Goal: Task Accomplishment & Management: Manage account settings

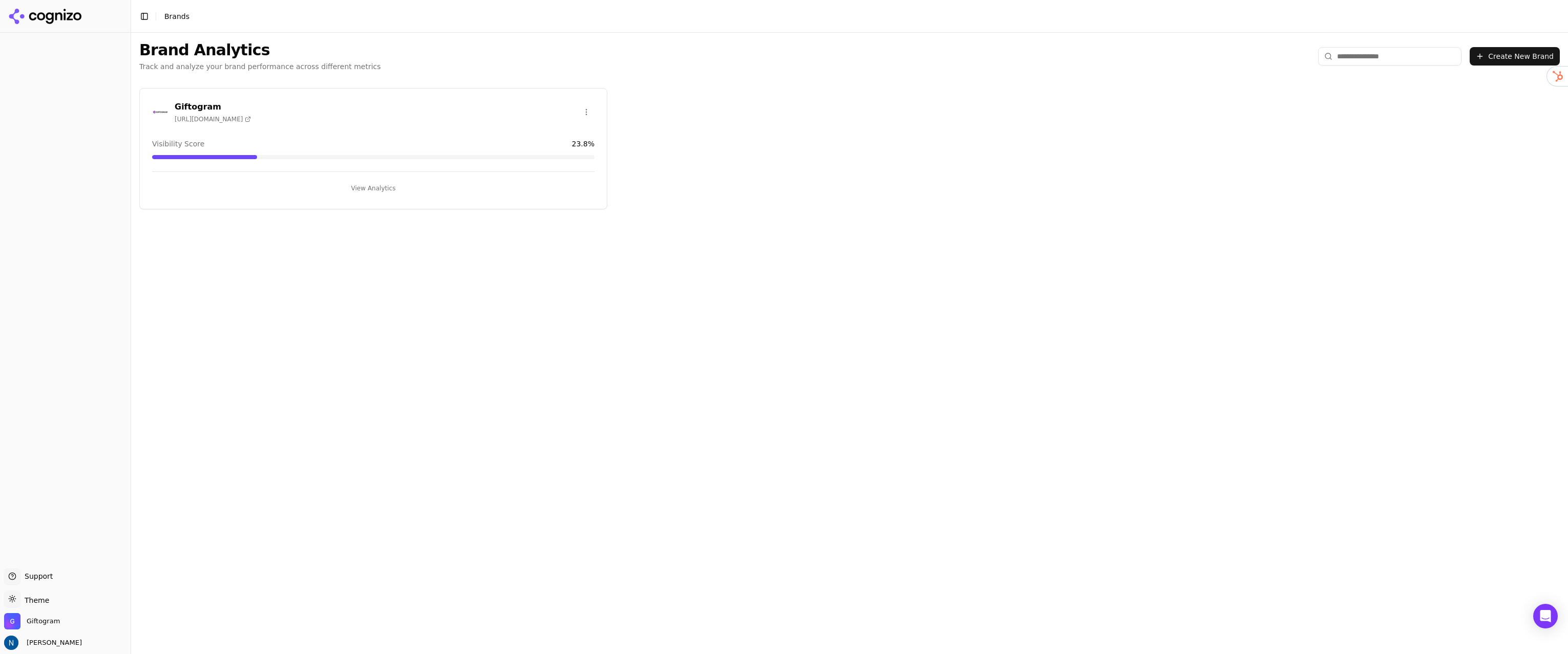
click at [587, 111] on html "Support Support Toggle theme Theme Giftogram [PERSON_NAME] Toggle Sidebar Brand…" at bounding box center [784, 404] width 1568 height 808
click at [491, 322] on html "Support Support Toggle theme Theme Giftogram [PERSON_NAME] Toggle Sidebar Brand…" at bounding box center [784, 404] width 1568 height 808
click at [44, 622] on span "Giftogram" at bounding box center [43, 621] width 33 height 9
click at [161, 597] on button "Manage" at bounding box center [167, 591] width 40 height 12
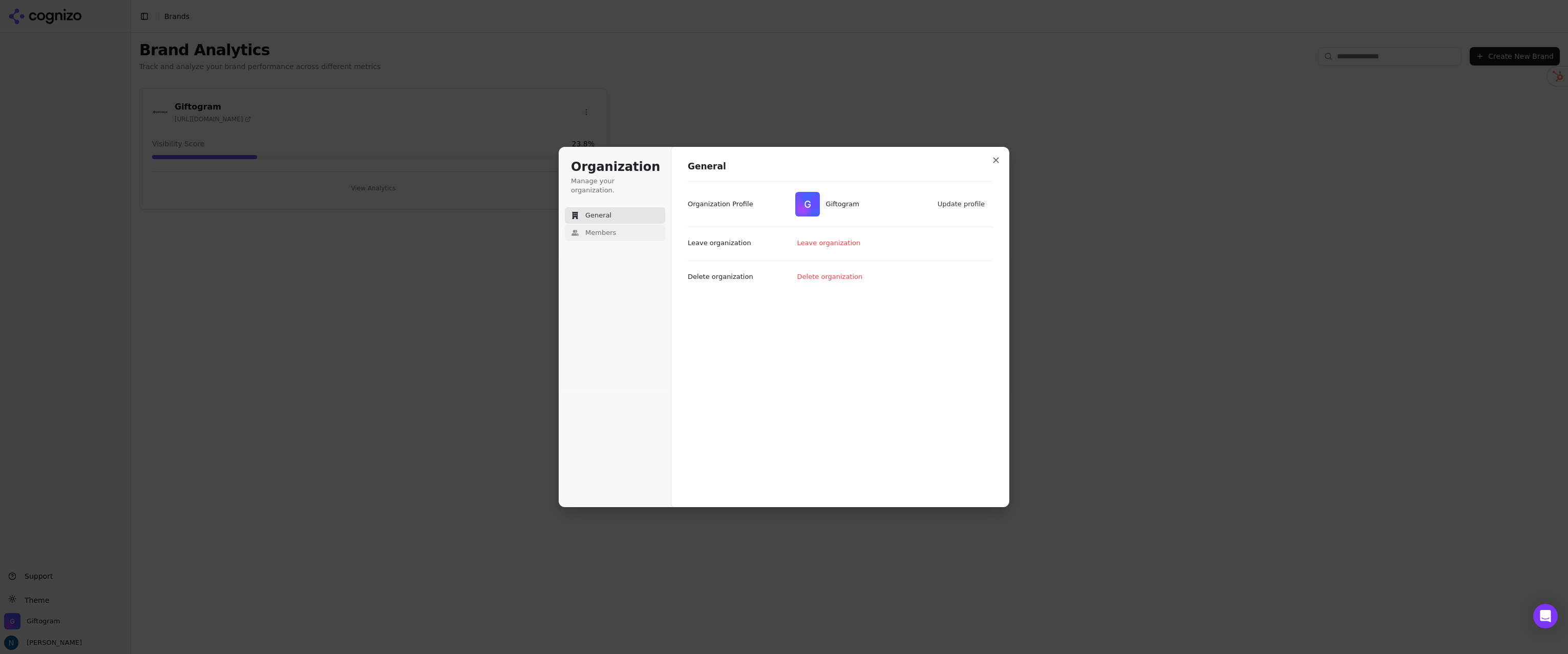
click at [612, 228] on span "Members" at bounding box center [601, 232] width 30 height 9
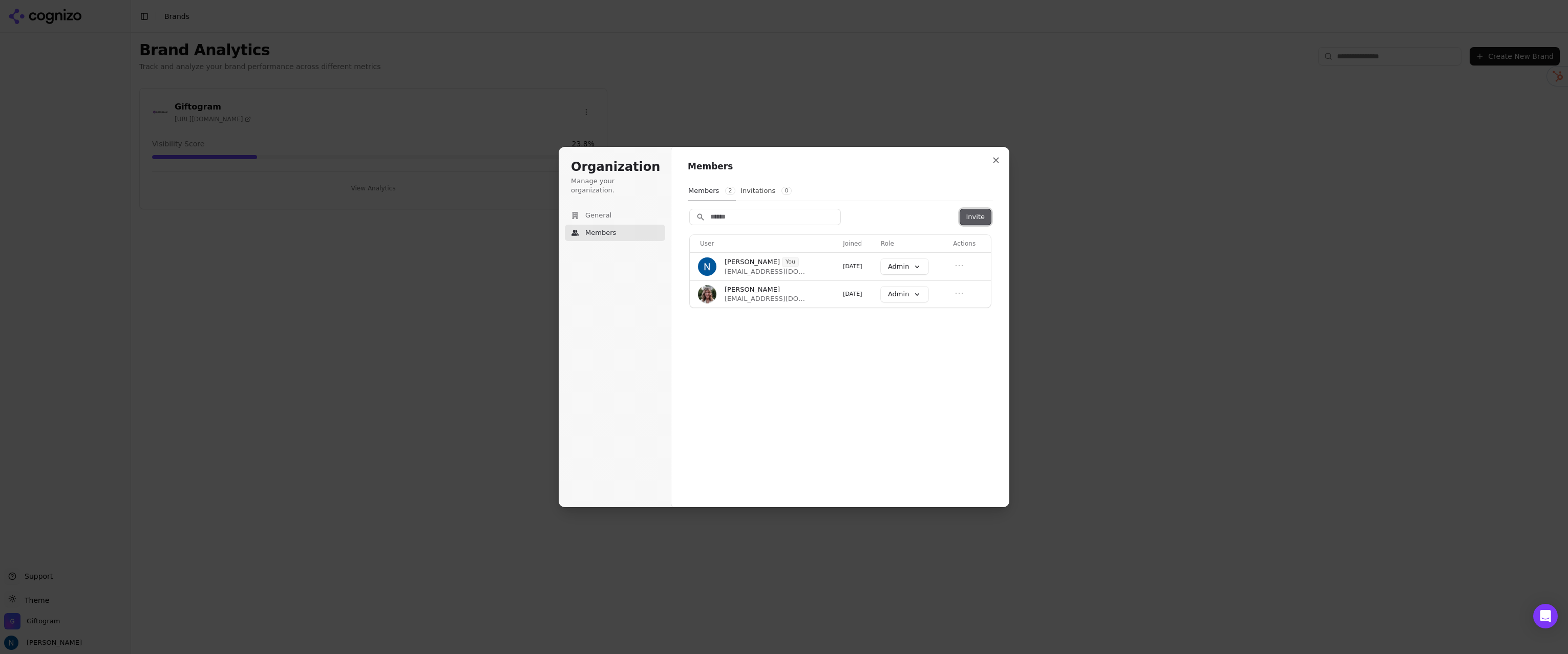
click at [979, 218] on button "Invite" at bounding box center [975, 217] width 30 height 15
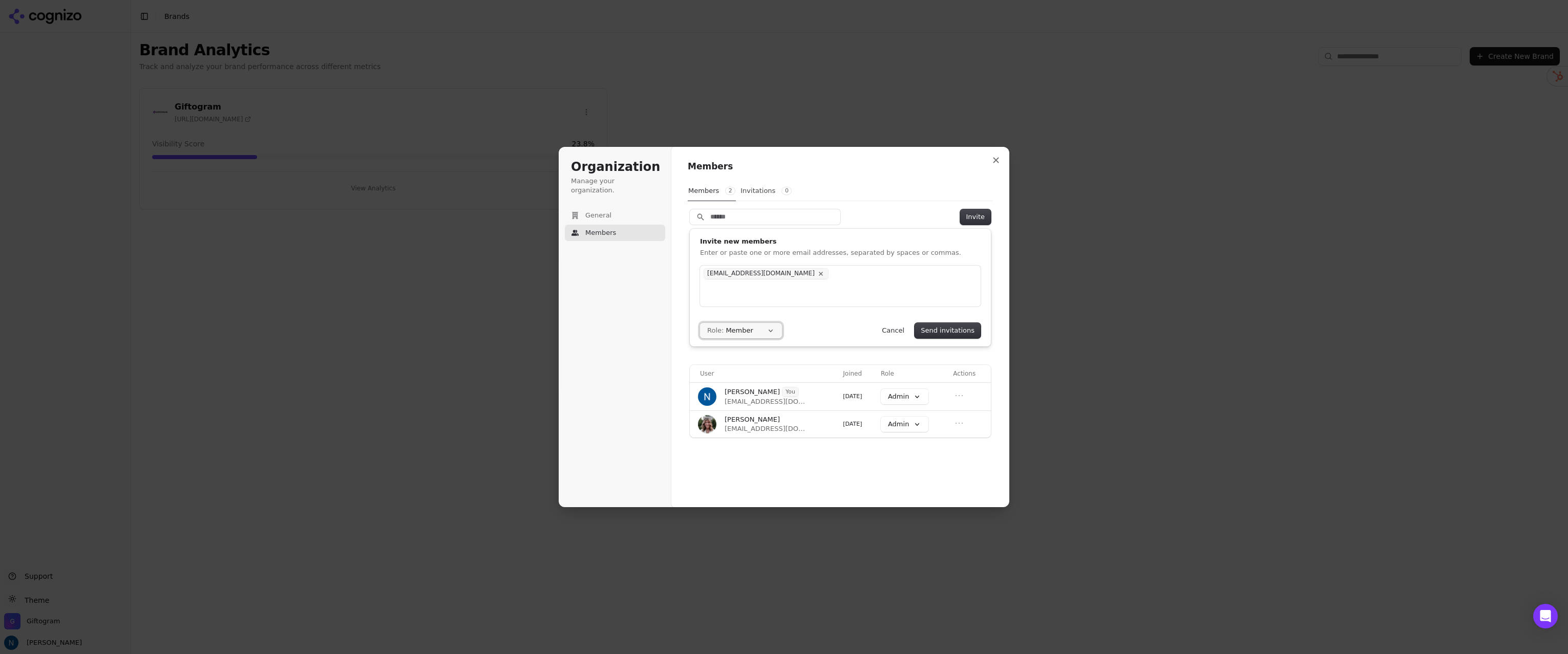
click at [761, 336] on button "Role: Member" at bounding box center [741, 330] width 82 height 15
click at [760, 367] on div "Member" at bounding box center [749, 369] width 96 height 18
click at [953, 329] on button "Send invitations" at bounding box center [948, 330] width 66 height 15
click at [967, 327] on button "Finish" at bounding box center [965, 328] width 31 height 15
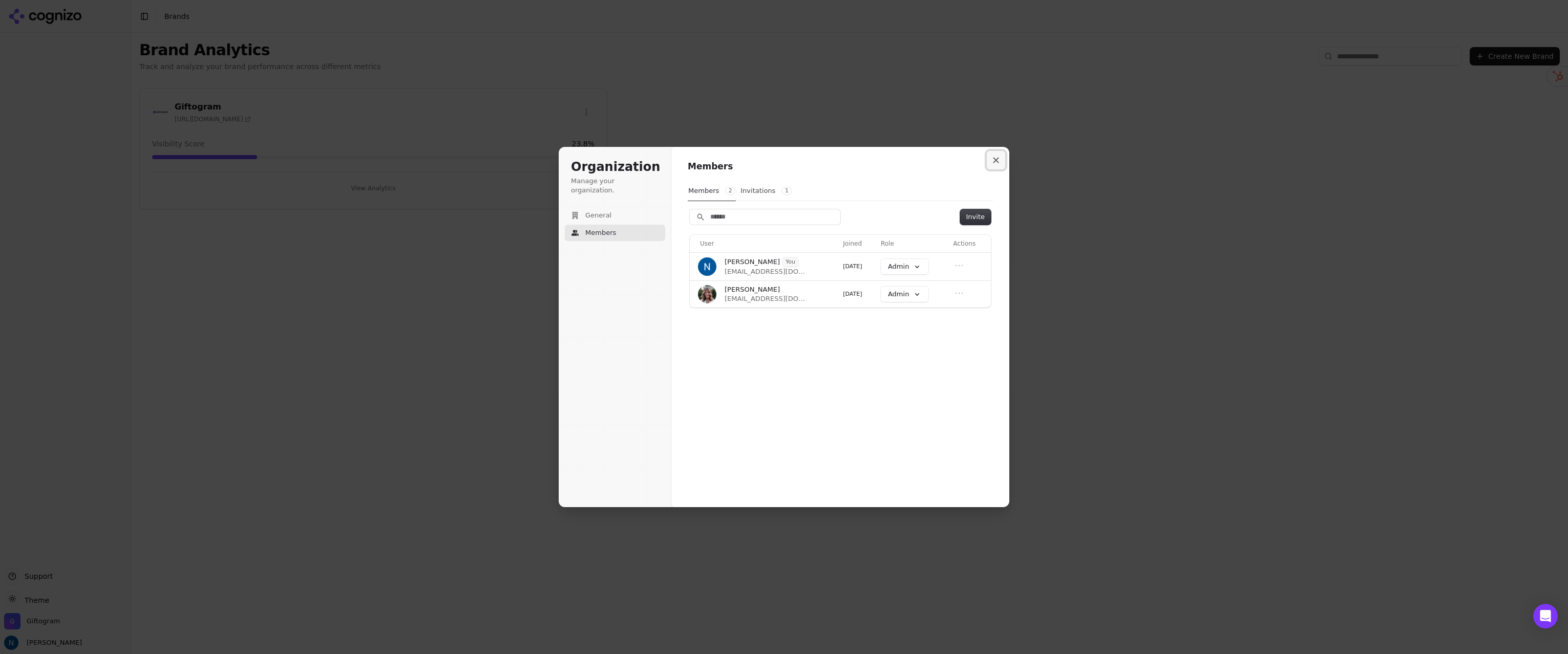
click at [998, 155] on button "Close modal" at bounding box center [996, 160] width 18 height 18
